Goal: Task Accomplishment & Management: Complete application form

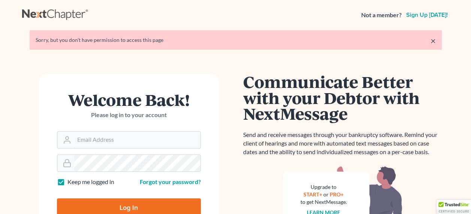
type input "[EMAIL_ADDRESS][DOMAIN_NAME]"
click at [130, 205] on input "Log In" at bounding box center [129, 208] width 144 height 19
type input "Thinking..."
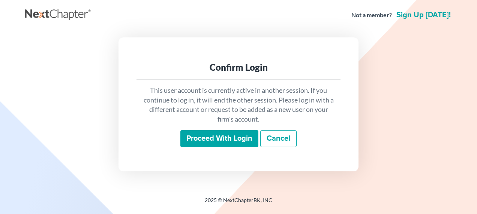
click at [216, 142] on input "Proceed with login" at bounding box center [219, 138] width 78 height 17
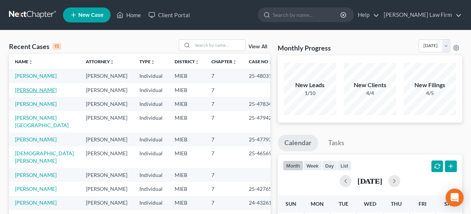
click at [46, 89] on link "[PERSON_NAME]" at bounding box center [36, 90] width 42 height 6
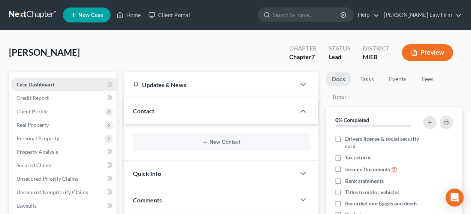
scroll to position [231, 0]
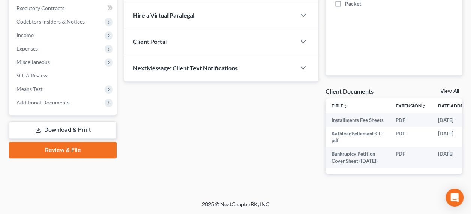
click at [72, 142] on link "Review & File" at bounding box center [63, 150] width 108 height 16
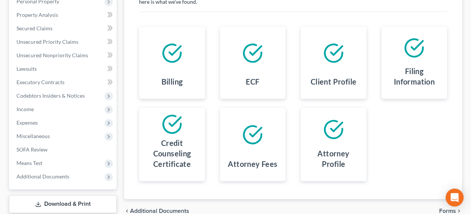
scroll to position [169, 0]
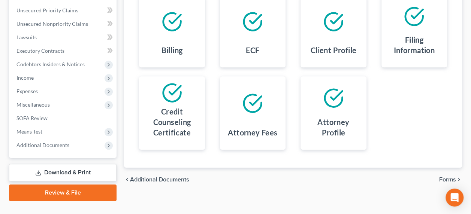
click at [82, 169] on link "Download & Print" at bounding box center [63, 173] width 108 height 18
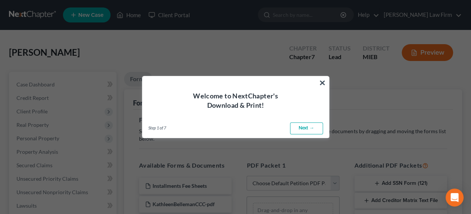
click at [307, 129] on link "Next →" at bounding box center [306, 129] width 33 height 12
select select "0"
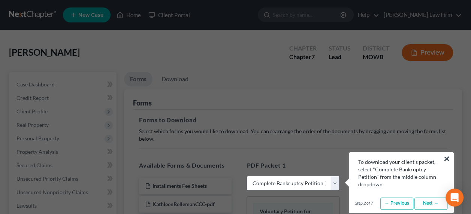
click at [433, 204] on link "Next →" at bounding box center [431, 204] width 33 height 12
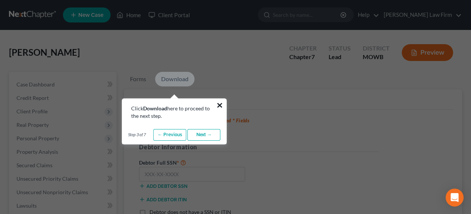
click at [219, 105] on button "×" at bounding box center [219, 105] width 7 height 12
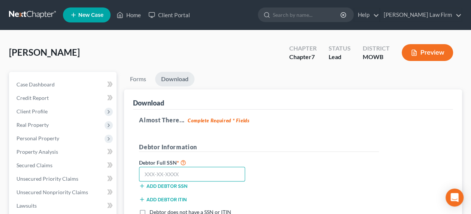
click at [204, 172] on input "text" at bounding box center [192, 174] width 106 height 15
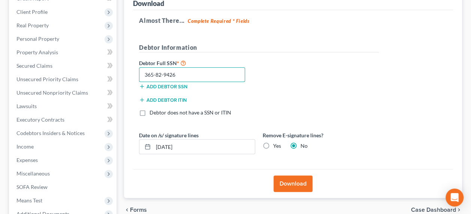
scroll to position [118, 0]
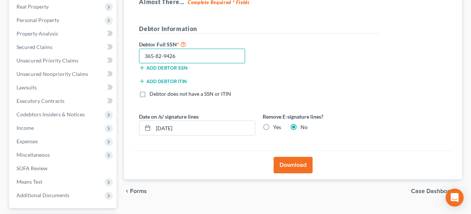
type input "365-82-9426"
click at [288, 163] on button "Download" at bounding box center [293, 165] width 39 height 16
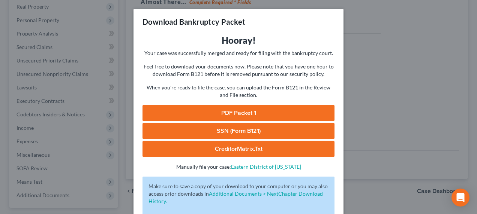
click at [247, 128] on link "SSN (Form B121)" at bounding box center [238, 131] width 192 height 16
click at [363, 89] on div "Download Bankruptcy Packet Hooray! Your case was successfully merged and ready …" at bounding box center [238, 107] width 477 height 214
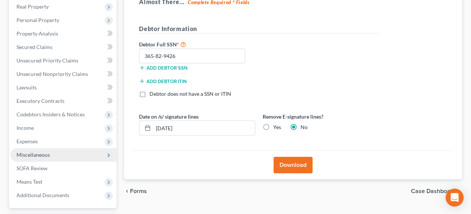
scroll to position [183, 0]
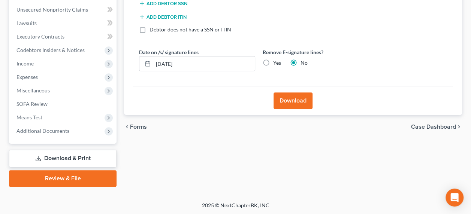
click at [66, 176] on link "Review & File" at bounding box center [63, 179] width 108 height 16
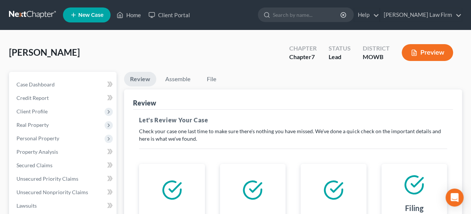
scroll to position [183, 0]
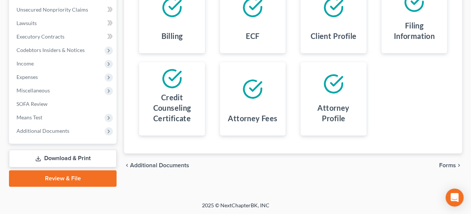
click at [446, 163] on span "Forms" at bounding box center [447, 166] width 17 height 6
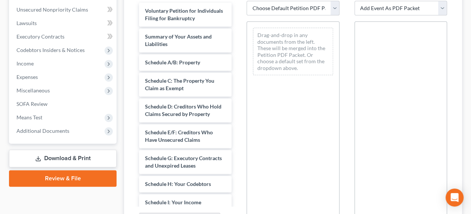
scroll to position [70, 0]
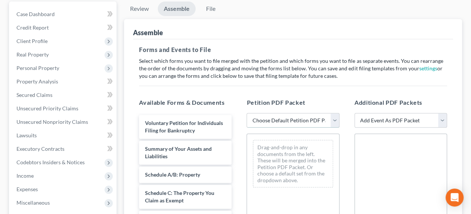
click at [334, 118] on select "Choose Default Petition PDF Packet Emergency Filing (Voluntary Petition and Cre…" at bounding box center [293, 120] width 93 height 15
click at [247, 113] on select "Choose Default Petition PDF Packet Emergency Filing (Voluntary Petition and Cre…" at bounding box center [293, 120] width 93 height 15
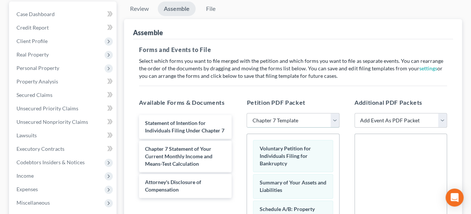
click at [333, 119] on select "Choose Default Petition PDF Packet Emergency Filing (Voluntary Petition and Cre…" at bounding box center [293, 120] width 93 height 15
select select "2"
click at [247, 113] on select "Choose Default Petition PDF Packet Emergency Filing (Voluntary Petition and Cre…" at bounding box center [293, 120] width 93 height 15
click at [335, 123] on select "Choose Default Petition PDF Packet Emergency Filing (Voluntary Petition and Cre…" at bounding box center [293, 120] width 93 height 15
click at [247, 113] on select "Choose Default Petition PDF Packet Emergency Filing (Voluntary Petition and Cre…" at bounding box center [293, 120] width 93 height 15
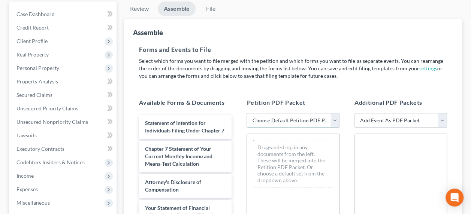
click at [333, 122] on select "Choose Default Petition PDF Packet Emergency Filing (Voluntary Petition and Cre…" at bounding box center [293, 120] width 93 height 15
select select "1"
click at [247, 113] on select "Choose Default Petition PDF Packet Emergency Filing (Voluntary Petition and Cre…" at bounding box center [293, 120] width 93 height 15
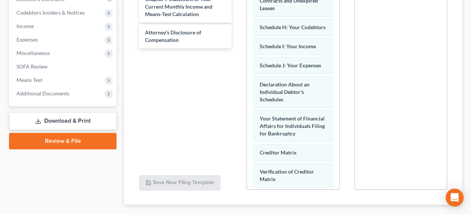
scroll to position [177, 0]
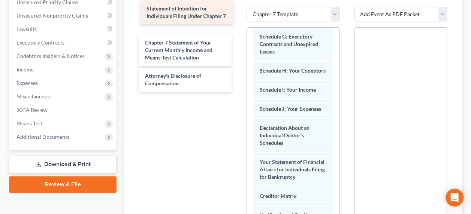
drag, startPoint x: 191, startPoint y: 15, endPoint x: 193, endPoint y: 7, distance: 7.6
click at [193, 9] on div "Statement of Intention for Individuals Filing Under Chapter 7 Statement of Inte…" at bounding box center [185, 50] width 105 height 83
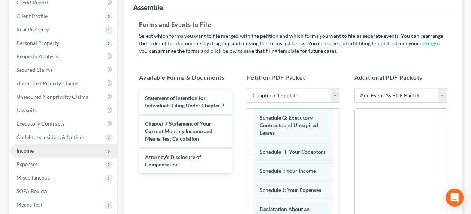
scroll to position [83, 0]
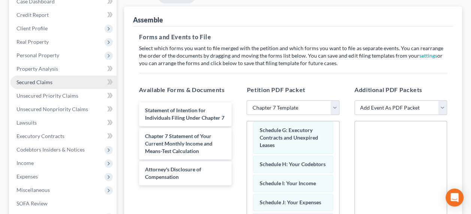
click at [42, 82] on span "Secured Claims" at bounding box center [34, 82] width 36 height 6
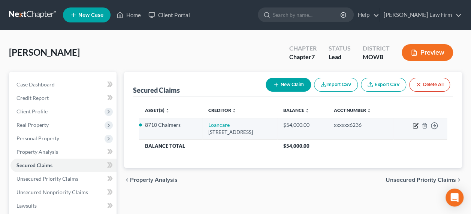
click at [414, 126] on icon "button" at bounding box center [416, 126] width 6 height 6
select select "48"
select select "2"
select select "0"
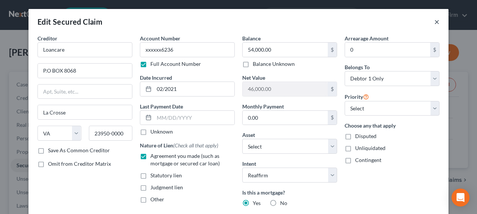
click at [436, 22] on button "×" at bounding box center [436, 21] width 5 height 9
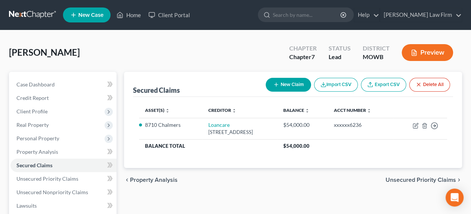
scroll to position [150, 0]
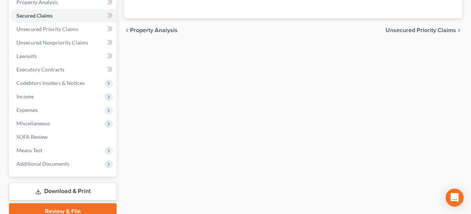
click at [81, 207] on link "Review & File" at bounding box center [63, 212] width 108 height 16
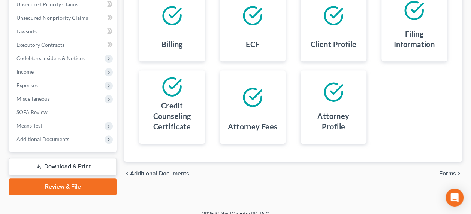
scroll to position [181, 0]
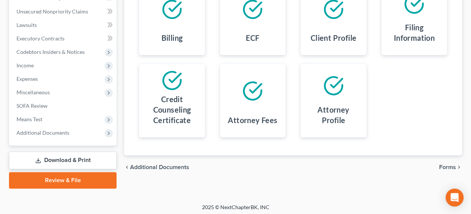
click at [447, 165] on span "Forms" at bounding box center [447, 168] width 17 height 6
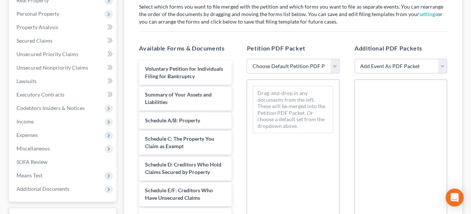
scroll to position [87, 0]
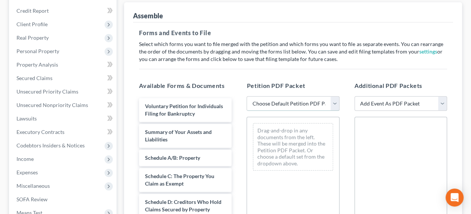
click at [334, 103] on select "Choose Default Petition PDF Packet Emergency Filing (Voluntary Petition and Cre…" at bounding box center [293, 103] width 93 height 15
select select "1"
click at [247, 96] on select "Choose Default Petition PDF Packet Emergency Filing (Voluntary Petition and Cre…" at bounding box center [293, 103] width 93 height 15
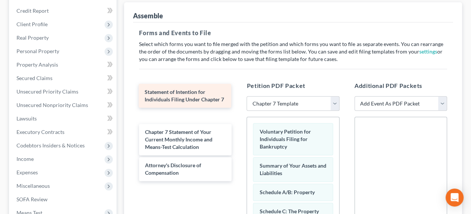
drag, startPoint x: 212, startPoint y: 112, endPoint x: 209, endPoint y: 104, distance: 8.3
click at [209, 104] on div "Statement of Intention for Individuals Filing Under Chapter 7 Statement of Inte…" at bounding box center [185, 139] width 105 height 83
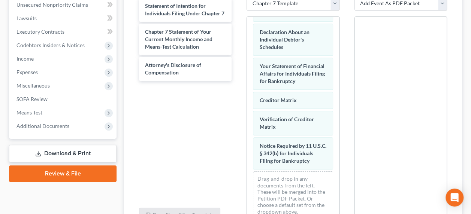
scroll to position [286, 0]
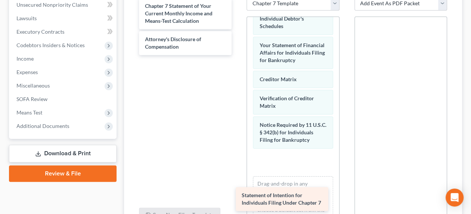
drag, startPoint x: 194, startPoint y: 8, endPoint x: 291, endPoint y: 199, distance: 213.6
click at [238, 55] on div "Statement of Intention for Individuals Filing Under Chapter 7 Statement of Inte…" at bounding box center [185, 26] width 105 height 57
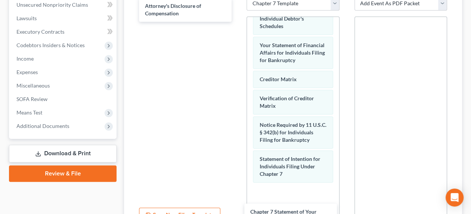
drag, startPoint x: 187, startPoint y: 19, endPoint x: 292, endPoint y: 226, distance: 232.3
click at [292, 214] on html "Home New Case Client Portal [PERSON_NAME] Law Firm [EMAIL_ADDRESS][DOMAIN_NAME]…" at bounding box center [235, 51] width 471 height 478
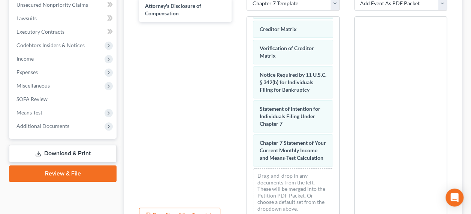
scroll to position [359, 0]
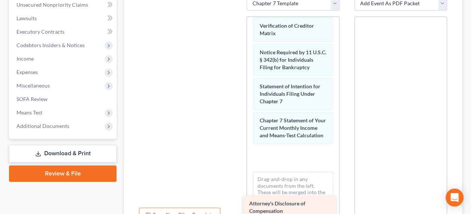
drag, startPoint x: 190, startPoint y: 8, endPoint x: 294, endPoint y: 207, distance: 224.4
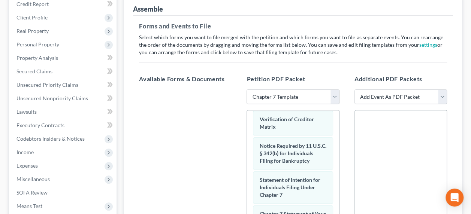
scroll to position [69, 0]
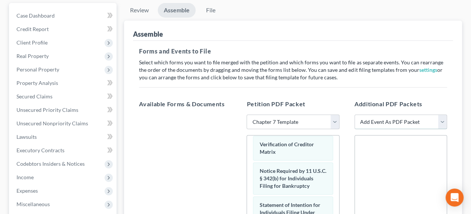
click at [418, 121] on select "Add Event As PDF Packet Affidavit re: NO Tax Returns Amended Matrix Adding Cred…" at bounding box center [401, 122] width 93 height 15
click at [220, 151] on div at bounding box center [185, 218] width 105 height 206
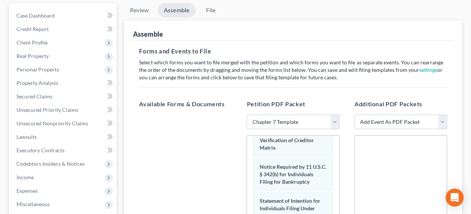
scroll to position [263, 0]
